Goal: Task Accomplishment & Management: Complete application form

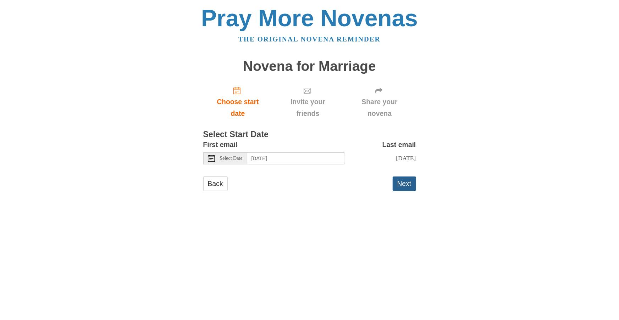
click at [404, 191] on button "Next" at bounding box center [404, 184] width 23 height 15
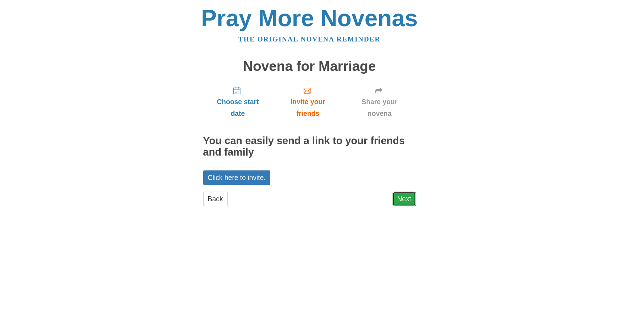
click at [409, 198] on link "Next" at bounding box center [404, 199] width 23 height 15
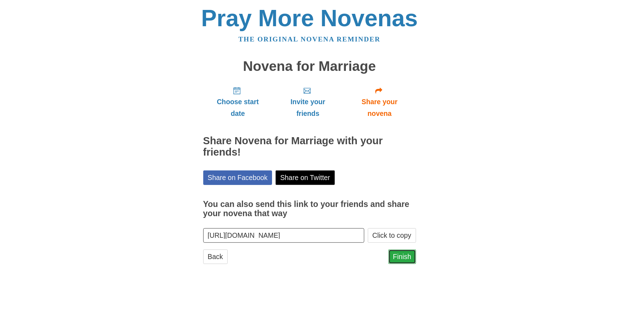
click at [403, 255] on link "Finish" at bounding box center [403, 257] width 28 height 15
